Goal: Task Accomplishment & Management: Use online tool/utility

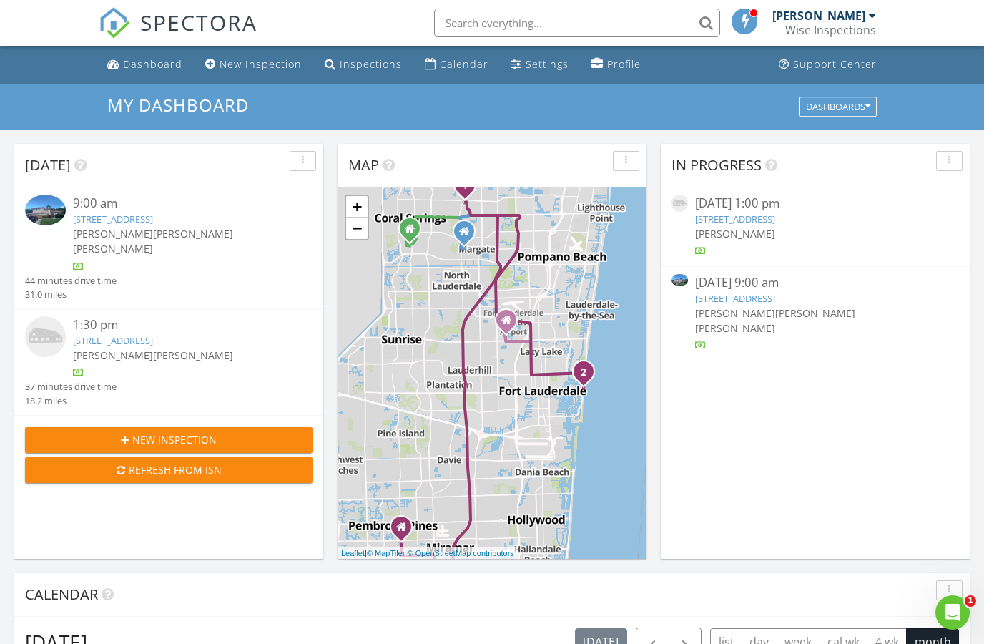
click at [85, 344] on link "153 N Seabreeze Blvd, Fort Lauderdale, FL 33304" at bounding box center [113, 340] width 80 height 13
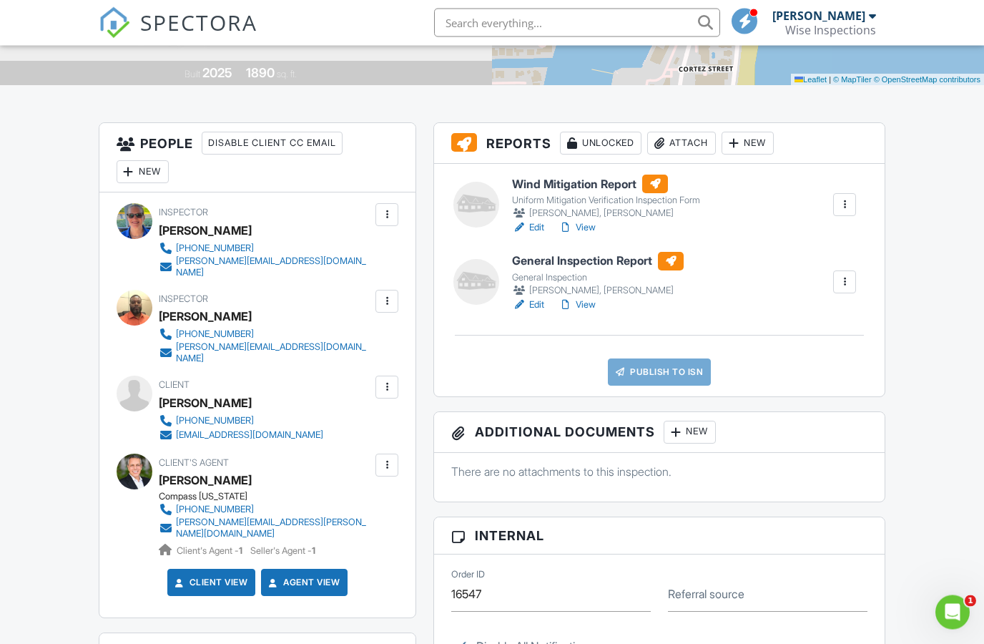
scroll to position [275, 0]
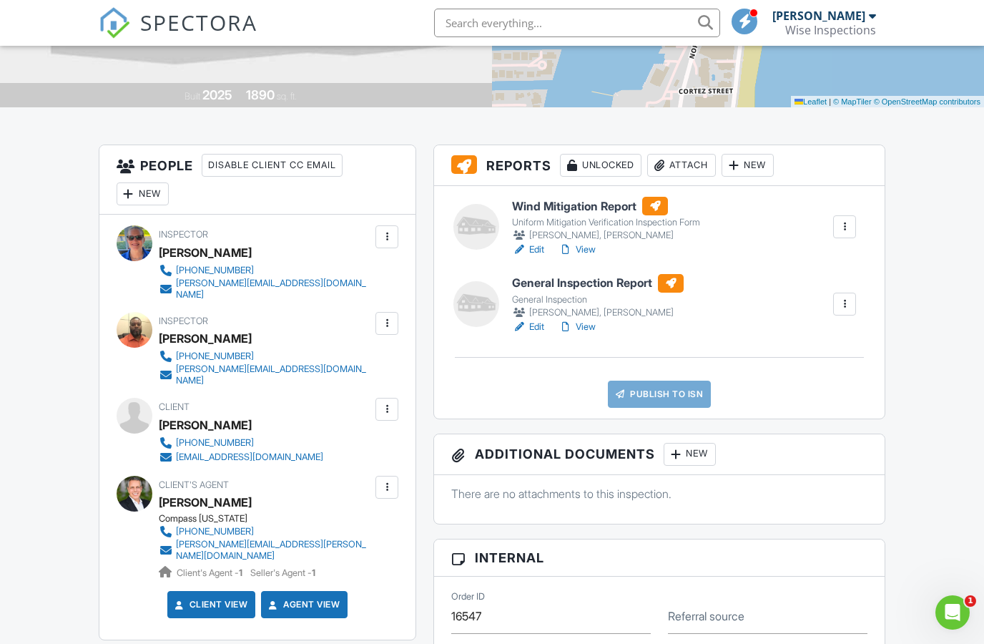
click at [850, 225] on div at bounding box center [845, 227] width 14 height 14
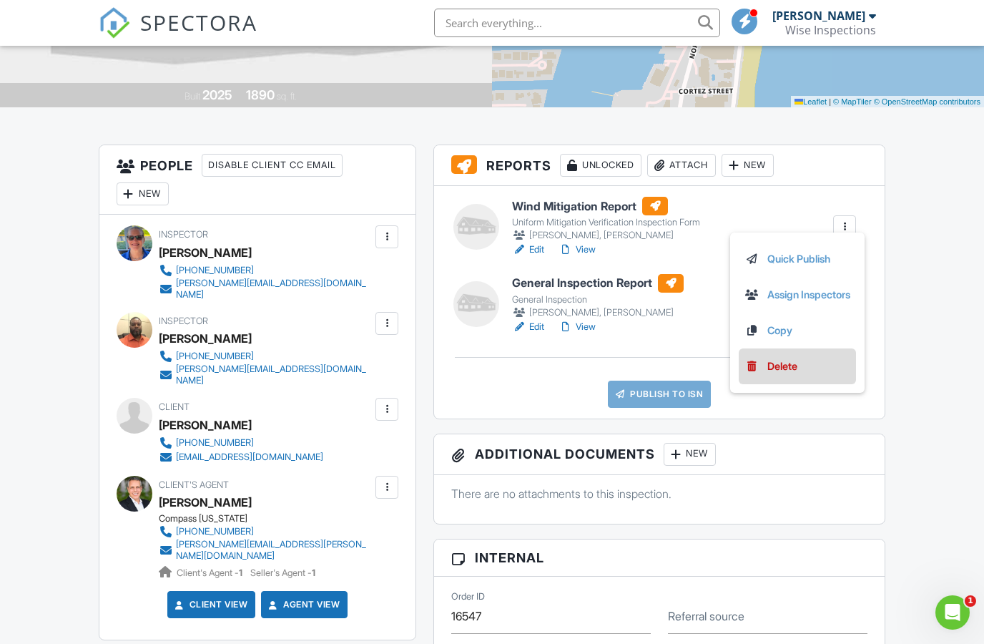
click at [779, 368] on div "Delete" at bounding box center [782, 366] width 30 height 16
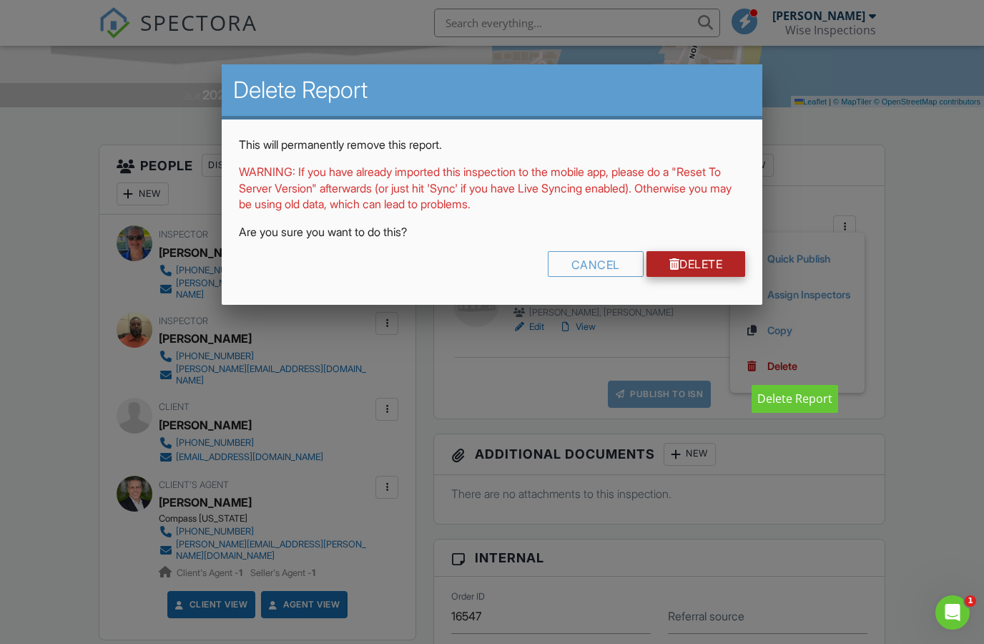
click at [715, 268] on link "Delete" at bounding box center [696, 264] width 99 height 26
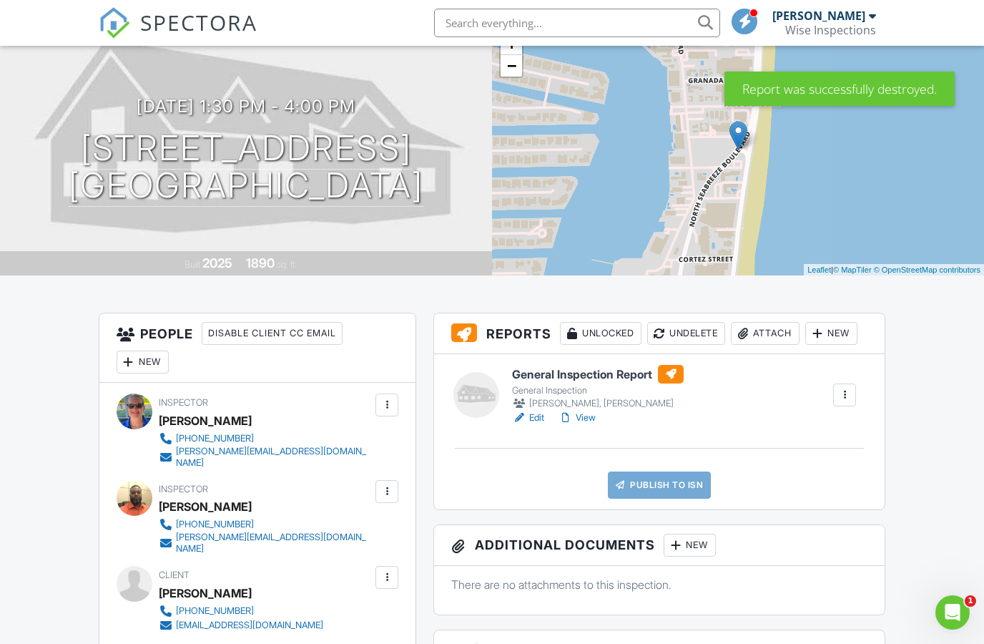
click at [843, 396] on div at bounding box center [845, 395] width 14 height 14
click at [800, 535] on link "Delete" at bounding box center [798, 534] width 106 height 16
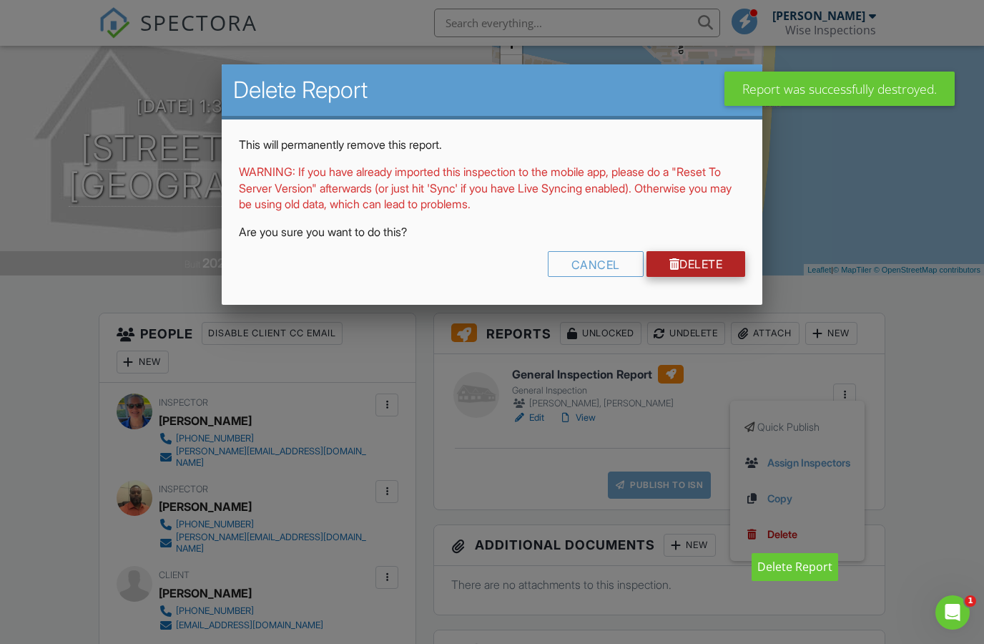
click at [712, 270] on link "Delete" at bounding box center [696, 264] width 99 height 26
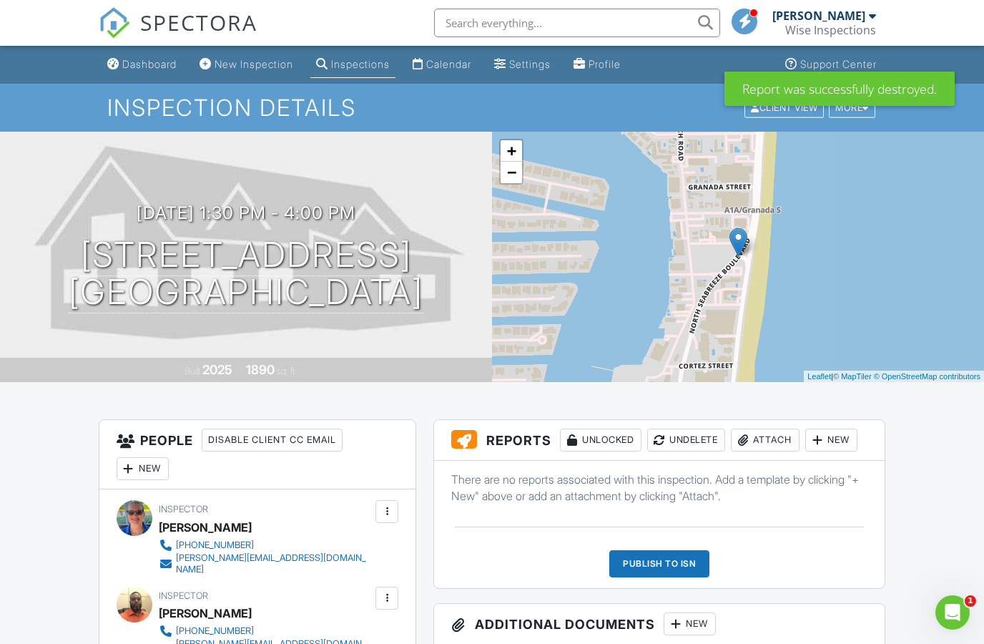
click at [839, 443] on div "New" at bounding box center [831, 439] width 52 height 23
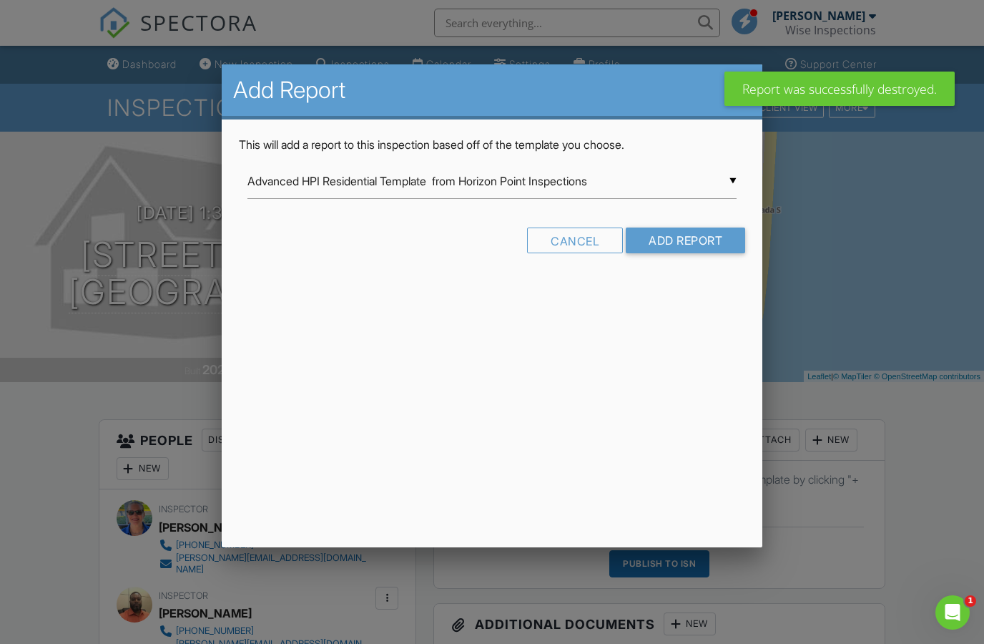
click at [737, 180] on input "Advanced HPI Residential Template from Horizon Point Inspections" at bounding box center [492, 181] width 490 height 35
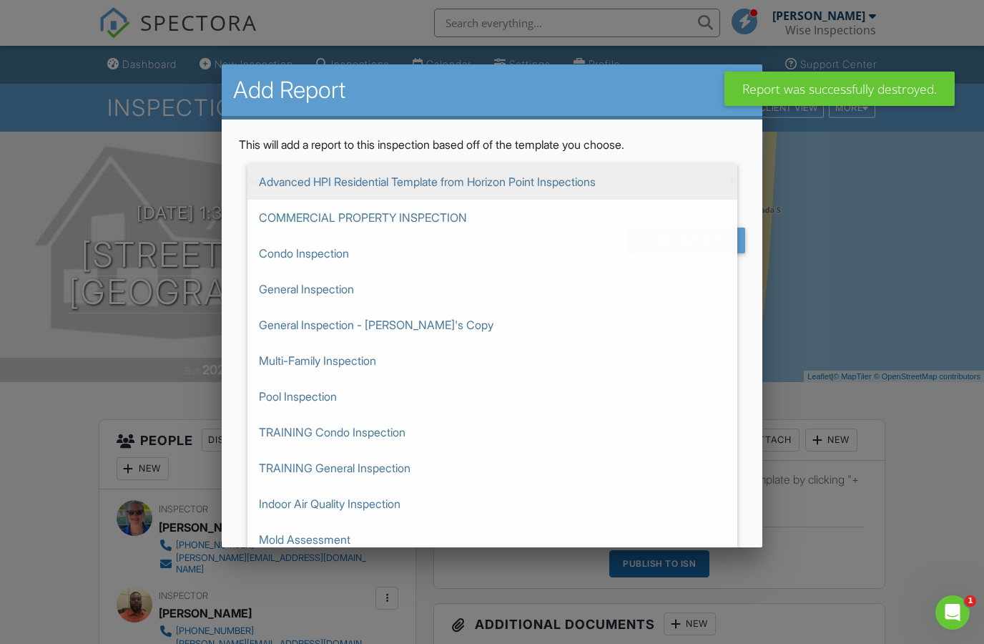
click at [735, 187] on span "Advanced HPI Residential Template from Horizon Point Inspections" at bounding box center [492, 182] width 490 height 36
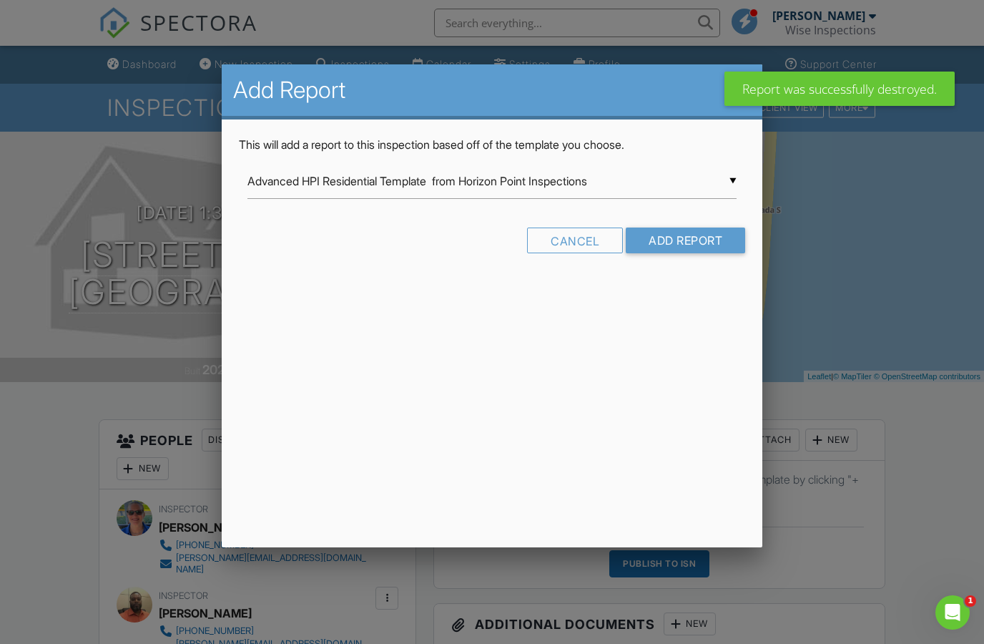
click at [735, 177] on input "Advanced HPI Residential Template from Horizon Point Inspections" at bounding box center [492, 181] width 490 height 35
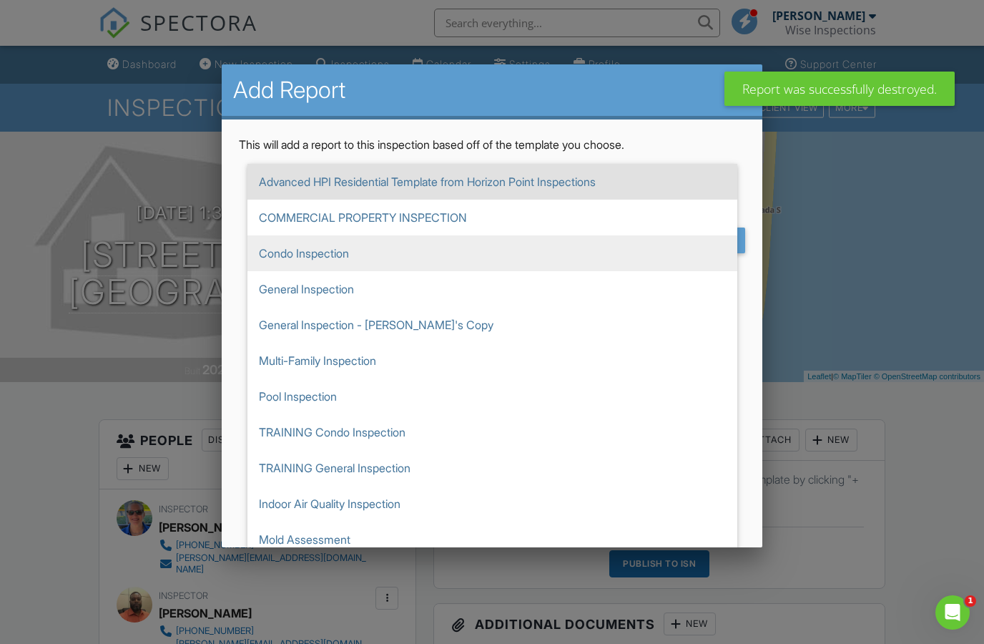
click at [313, 260] on span "Condo Inspection" at bounding box center [492, 253] width 490 height 36
type input "Condo Inspection"
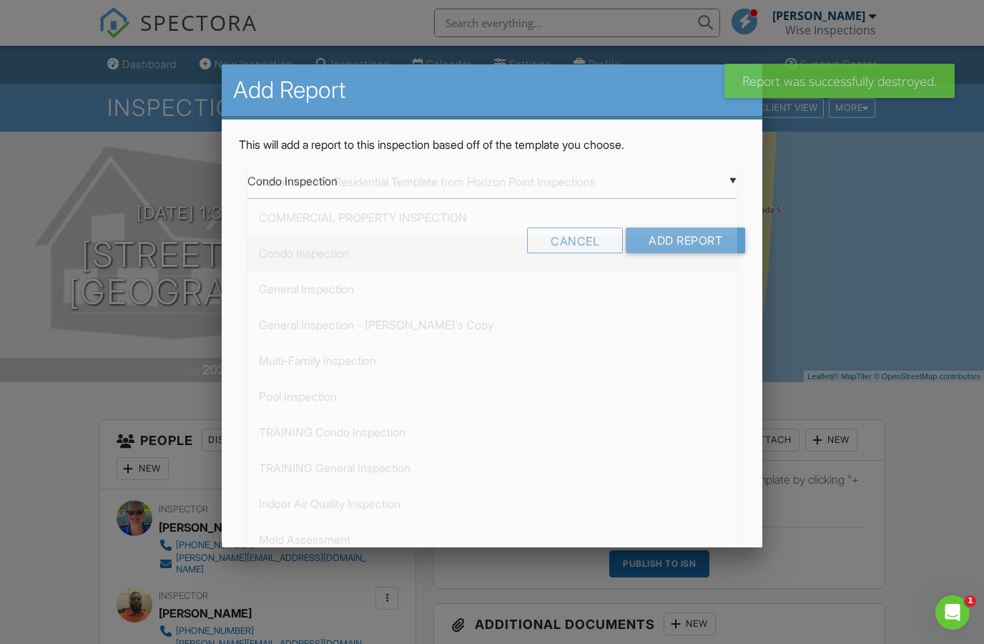
scroll to position [72, 0]
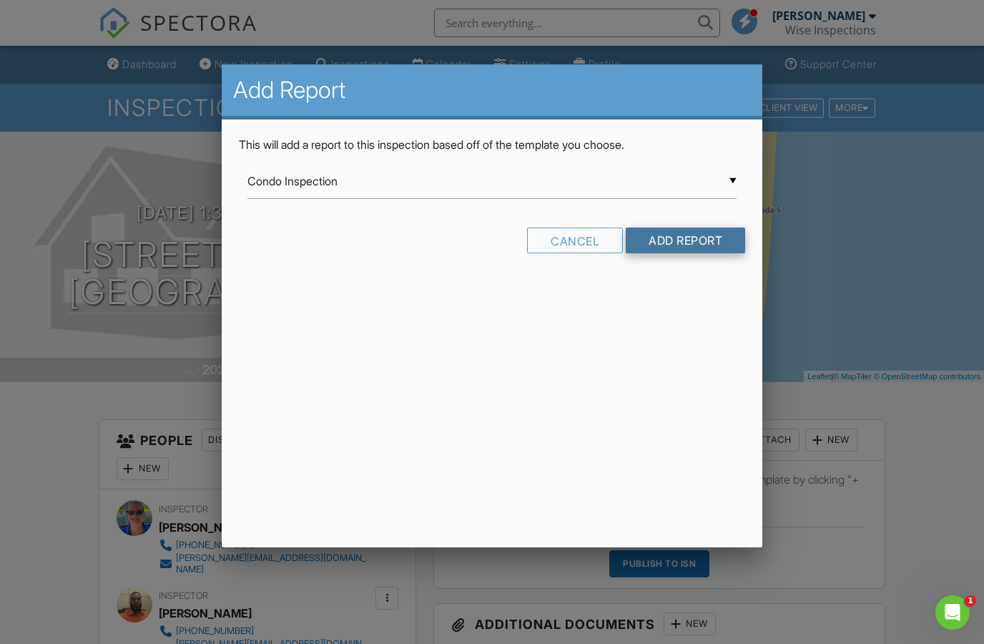
click at [717, 237] on input "Add Report" at bounding box center [685, 240] width 119 height 26
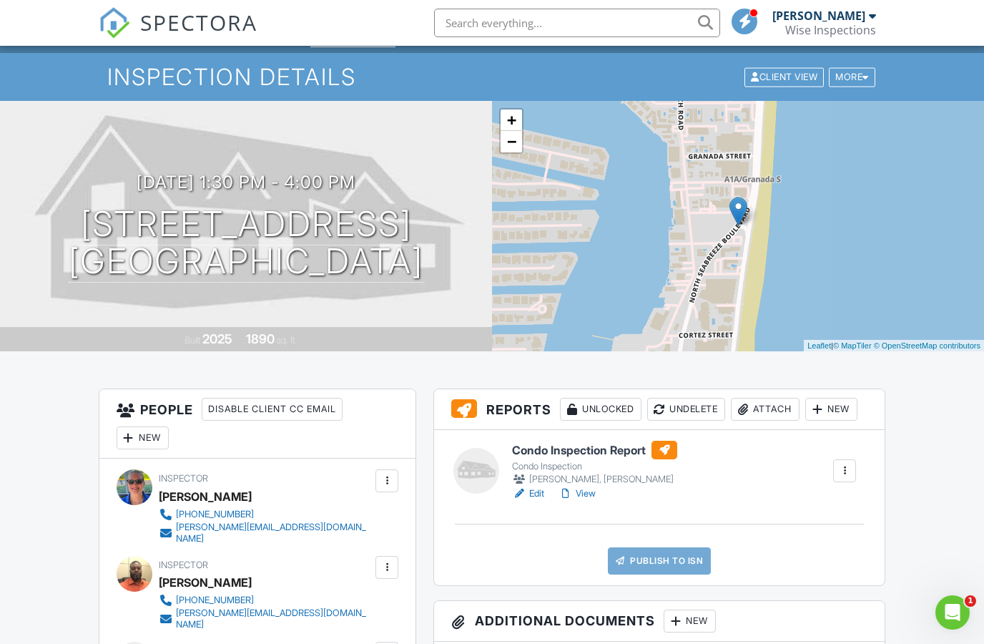
scroll to position [30, 0]
